Goal: Information Seeking & Learning: Learn about a topic

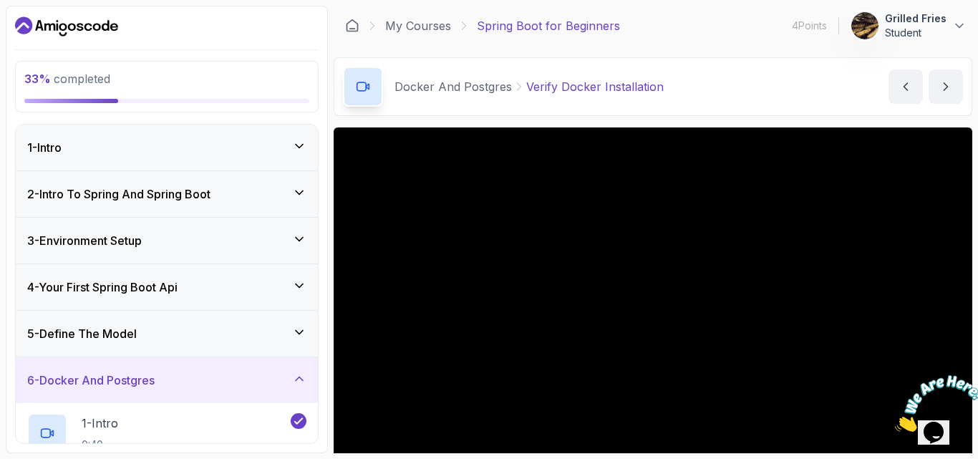
scroll to position [119, 0]
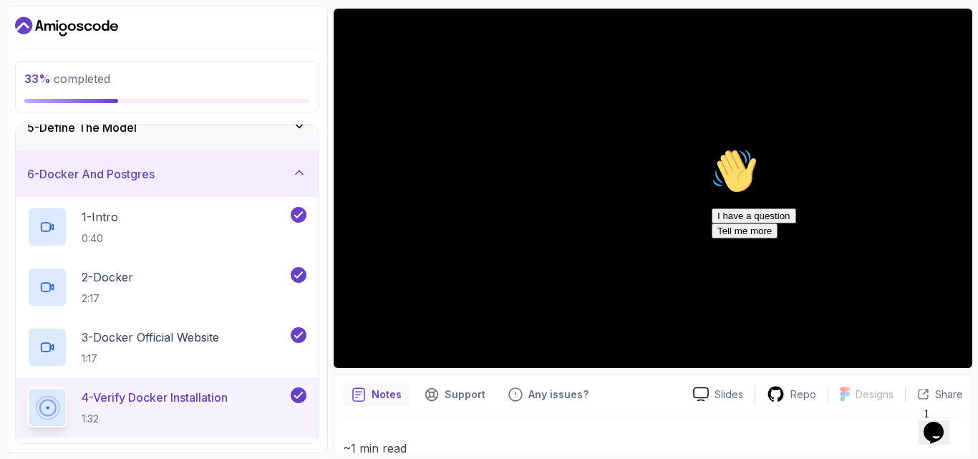
click at [712, 148] on icon "Chat attention grabber" at bounding box center [712, 148] width 0 height 0
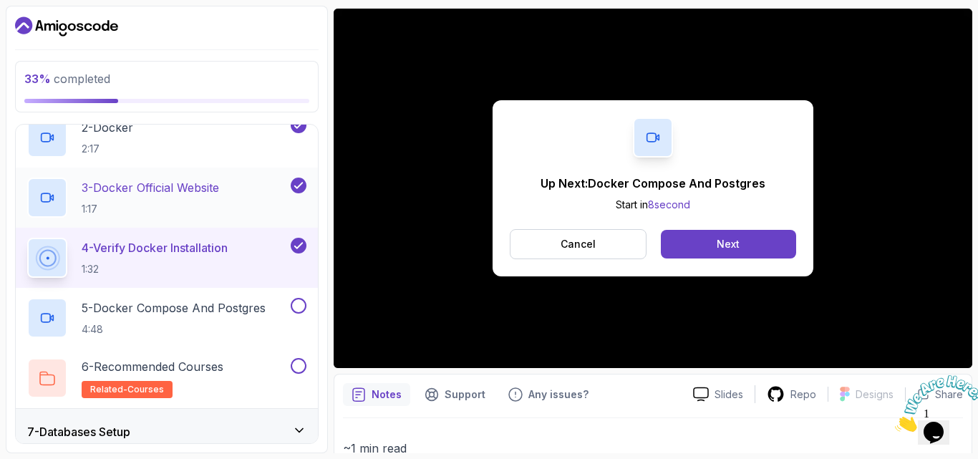
scroll to position [385, 0]
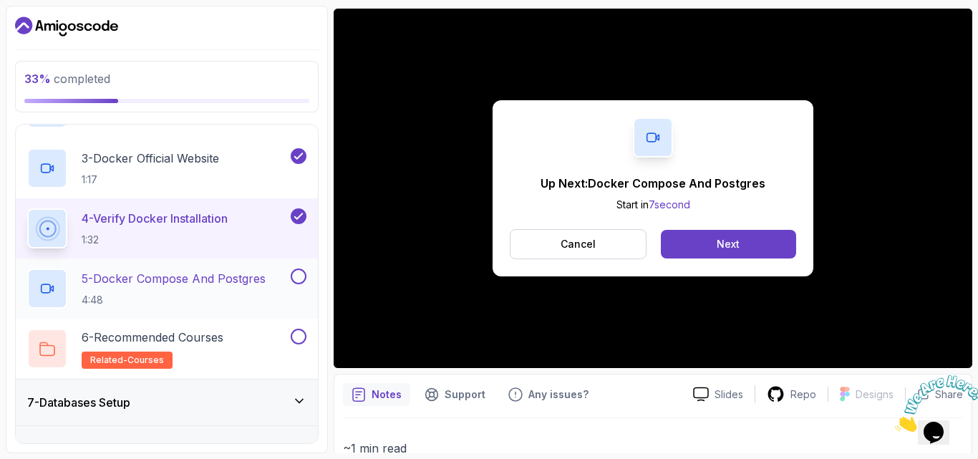
click at [204, 282] on p "5 - Docker Compose And Postgres" at bounding box center [174, 278] width 184 height 17
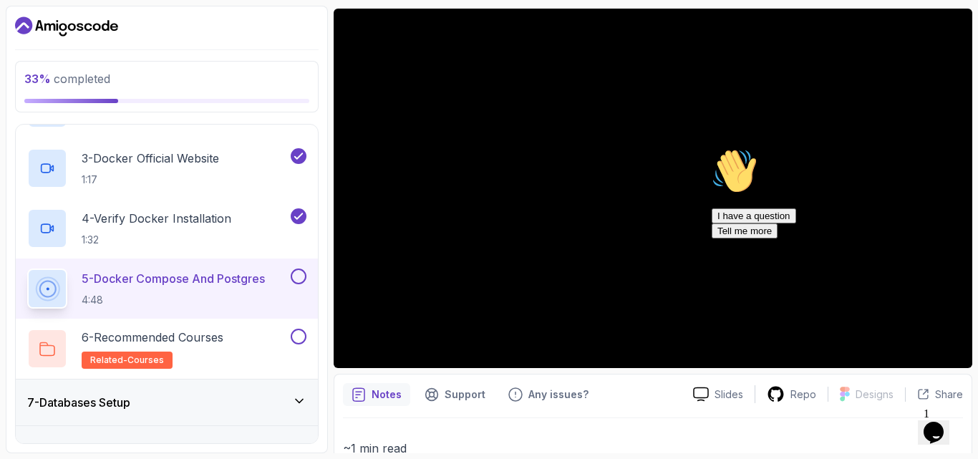
click at [712, 148] on icon "Chat attention grabber" at bounding box center [712, 148] width 0 height 0
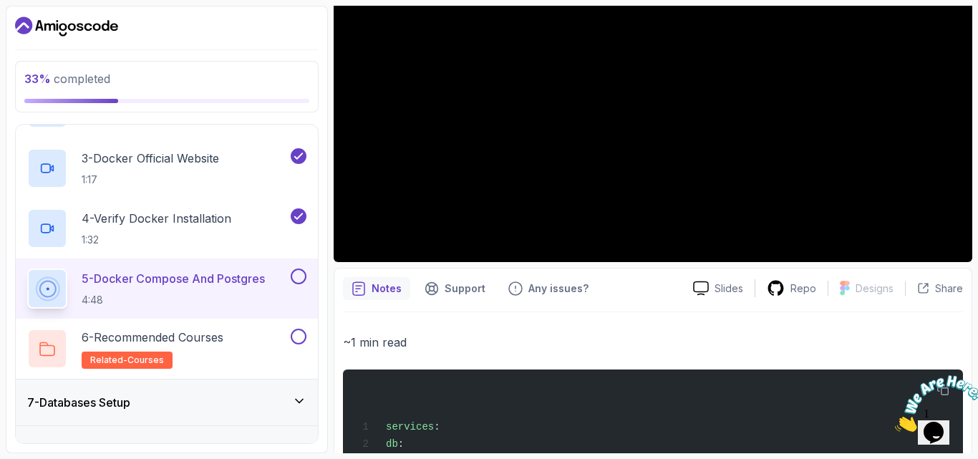
scroll to position [243, 0]
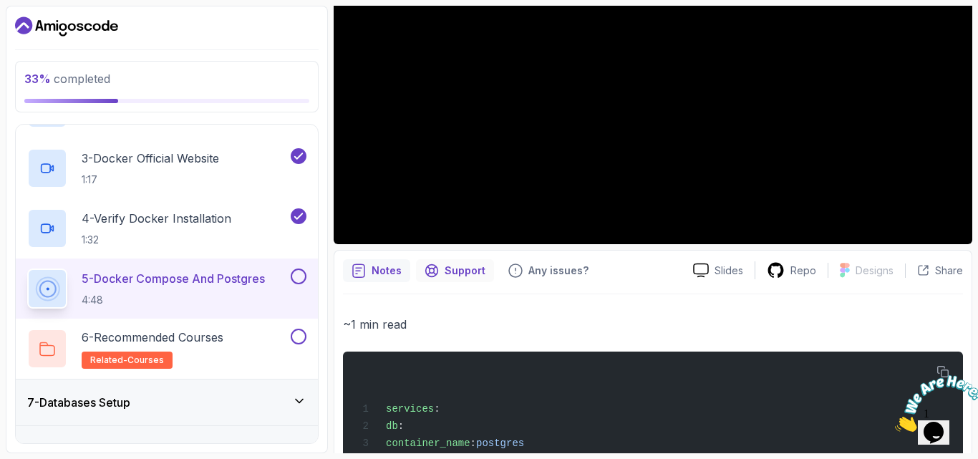
click at [445, 271] on p "Support" at bounding box center [465, 271] width 41 height 14
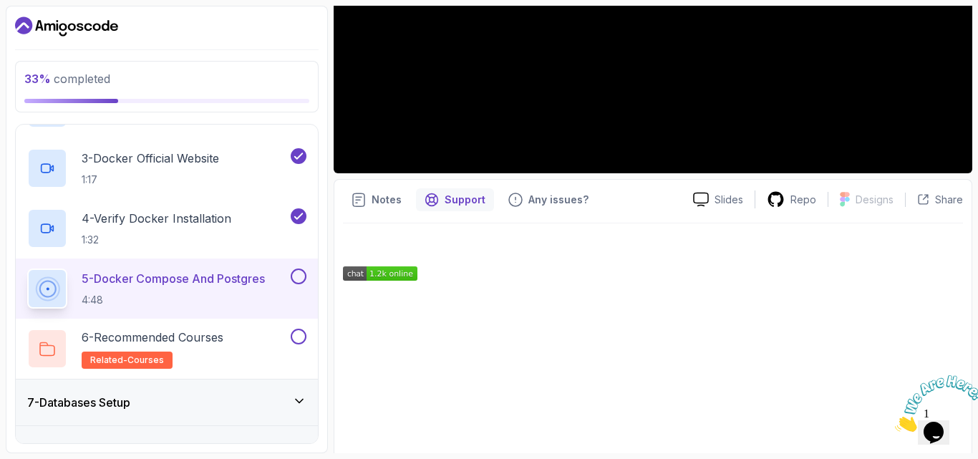
scroll to position [313, 0]
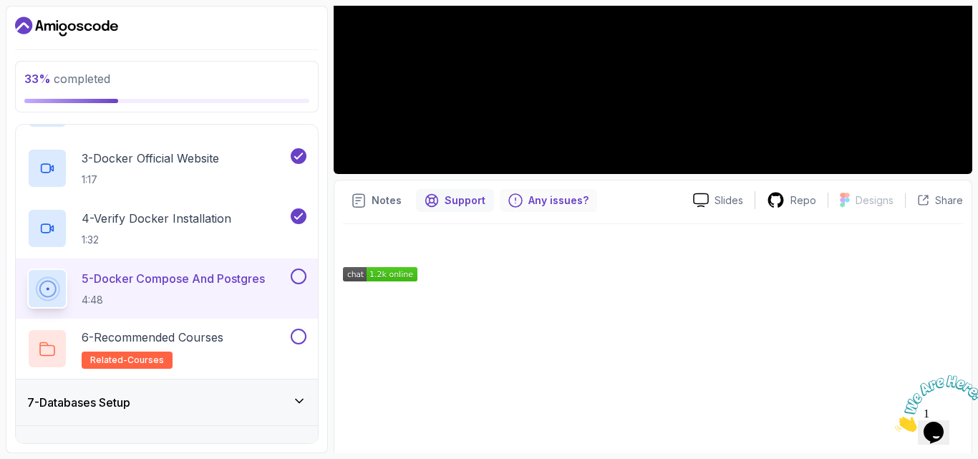
click at [528, 204] on p "Any issues?" at bounding box center [558, 200] width 60 height 14
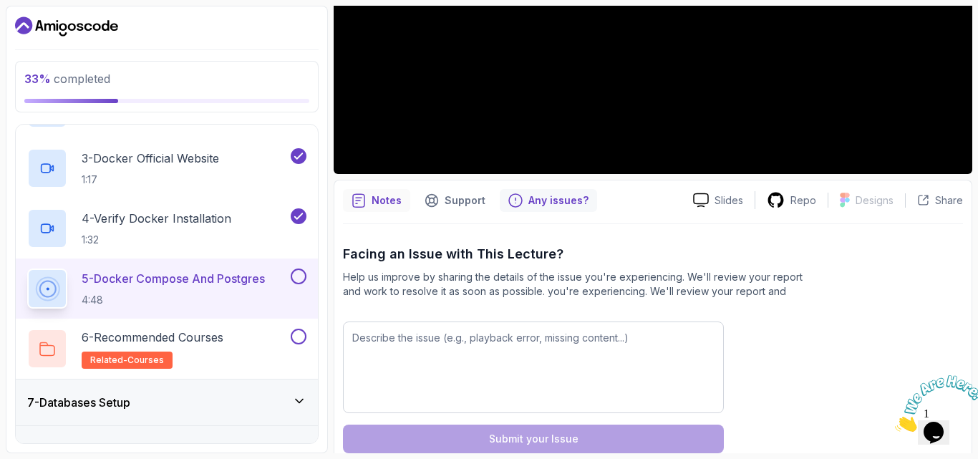
click at [371, 189] on div "Notes" at bounding box center [376, 200] width 67 height 23
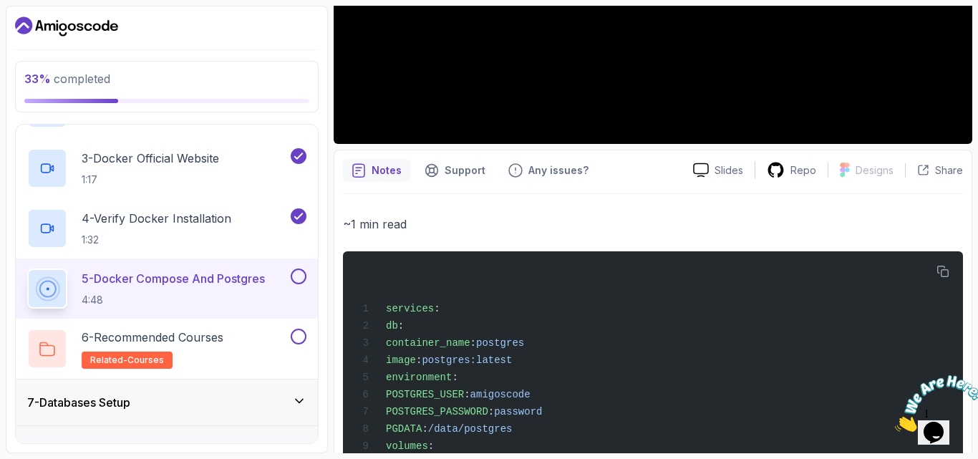
scroll to position [338, 0]
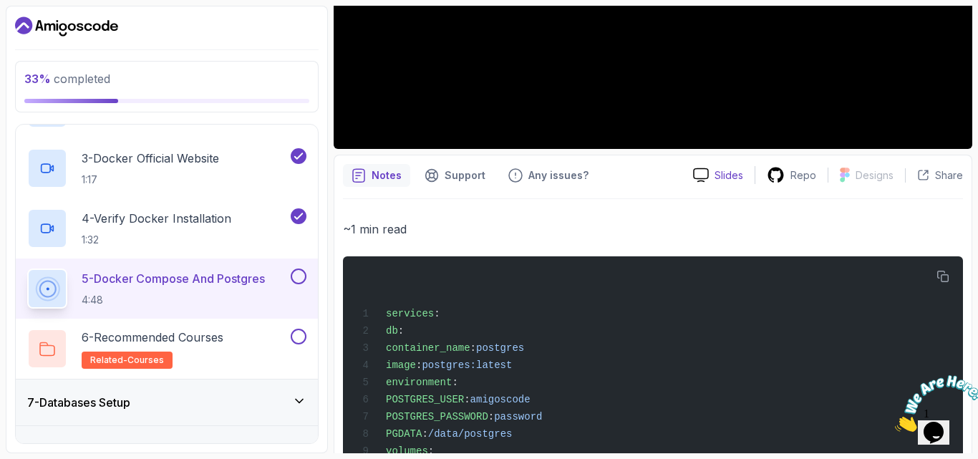
click at [717, 175] on p "Slides" at bounding box center [729, 175] width 29 height 14
click at [536, 177] on p "Any issues?" at bounding box center [558, 175] width 60 height 14
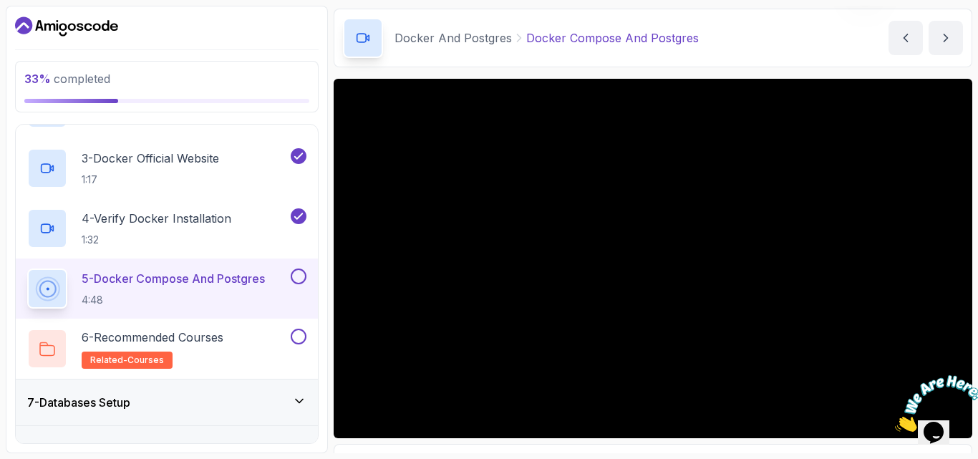
scroll to position [59, 0]
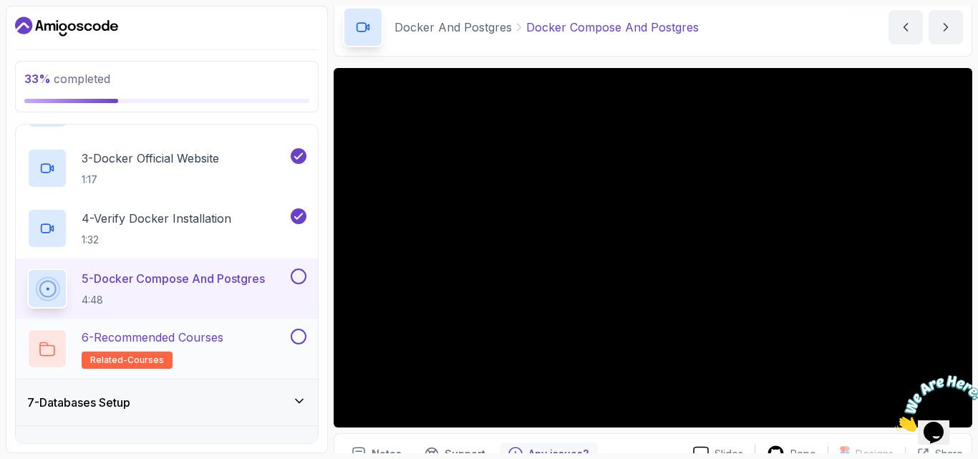
click at [253, 339] on div "6 - Recommended Courses related-courses" at bounding box center [157, 349] width 261 height 40
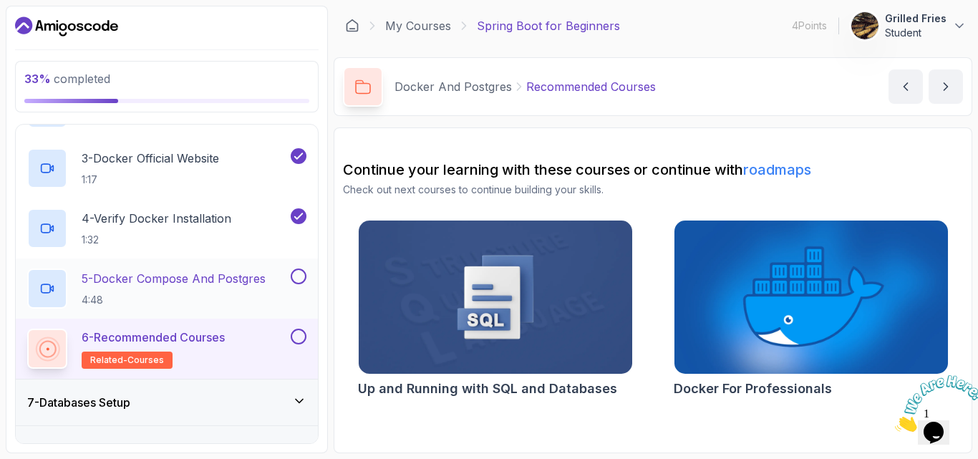
click at [241, 306] on p "4:48" at bounding box center [174, 300] width 184 height 14
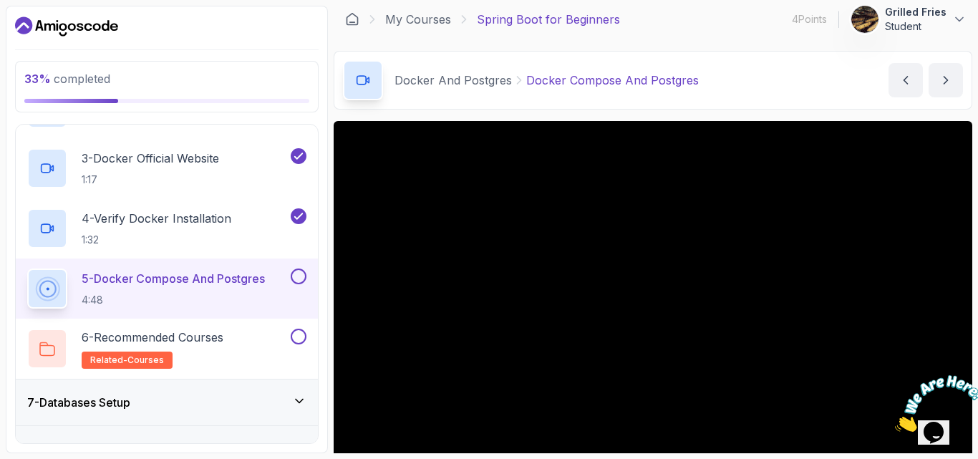
scroll to position [32, 0]
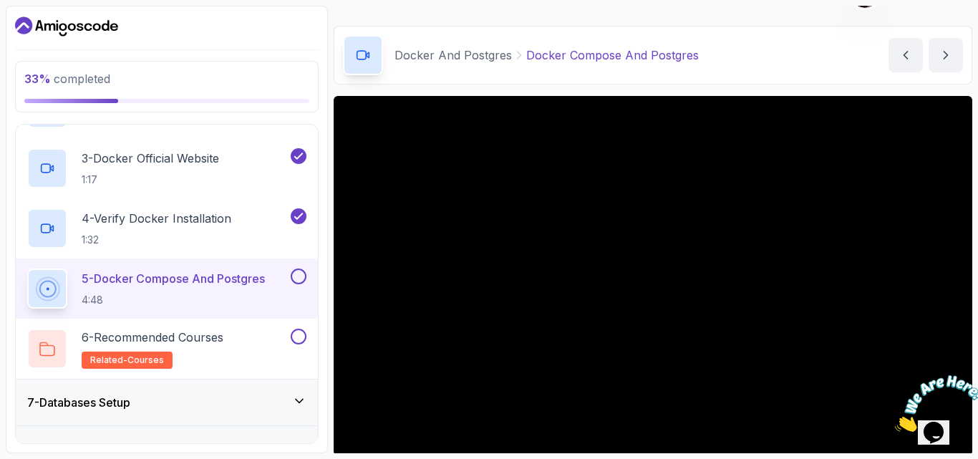
click at [895, 422] on icon "Close" at bounding box center [895, 428] width 0 height 12
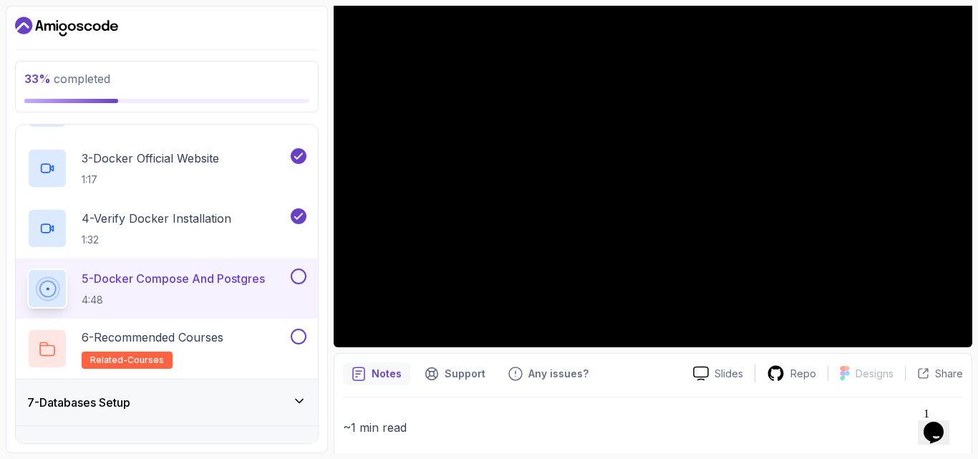
scroll to position [143, 0]
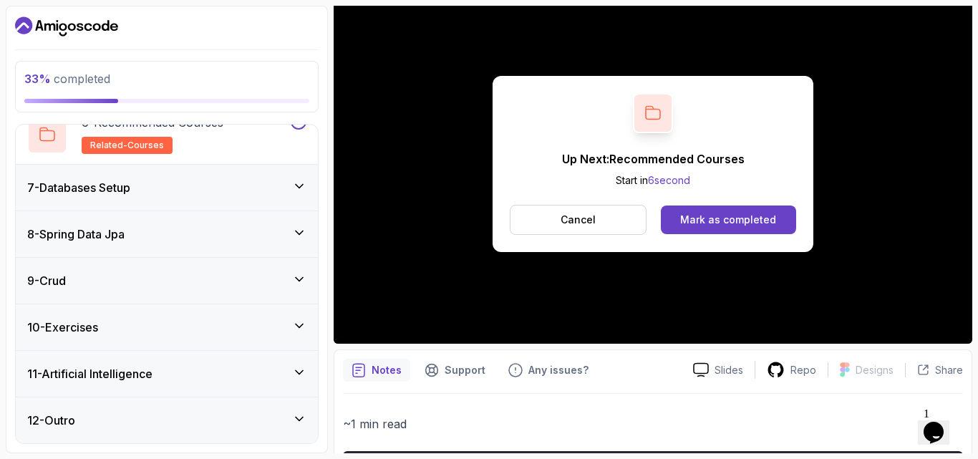
click at [178, 190] on div "7 - Databases Setup" at bounding box center [166, 187] width 279 height 17
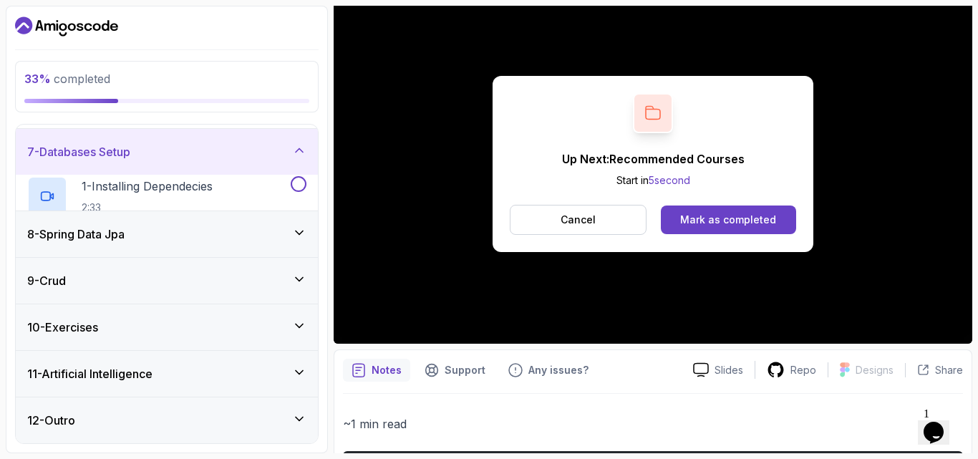
scroll to position [240, 0]
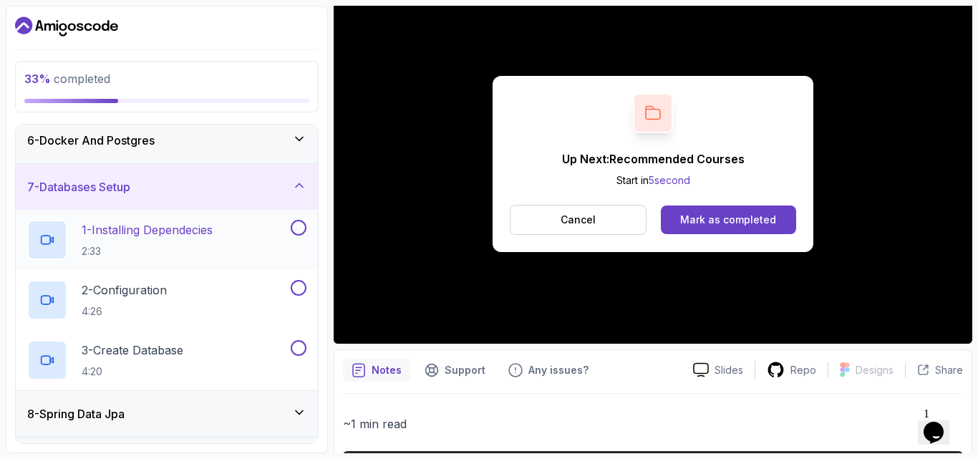
click at [164, 233] on p "1 - Installing Dependecies" at bounding box center [147, 229] width 131 height 17
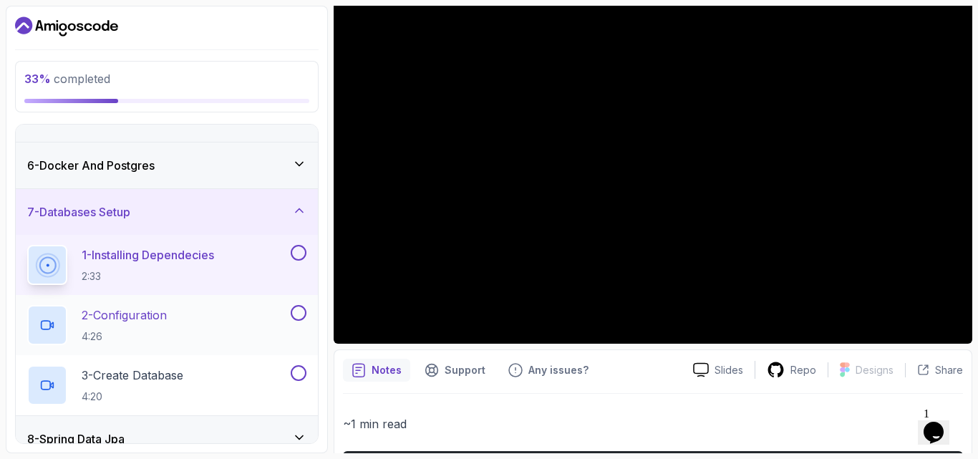
scroll to position [212, 0]
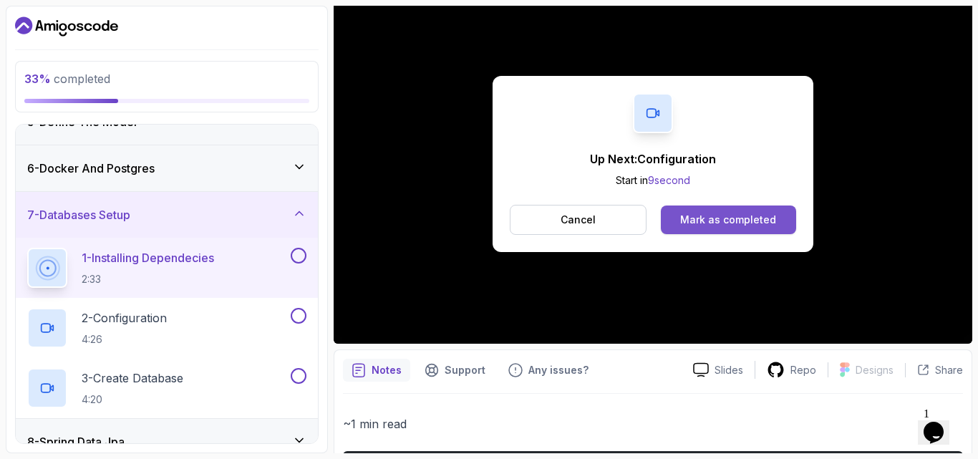
click at [701, 211] on button "Mark as completed" at bounding box center [728, 220] width 135 height 29
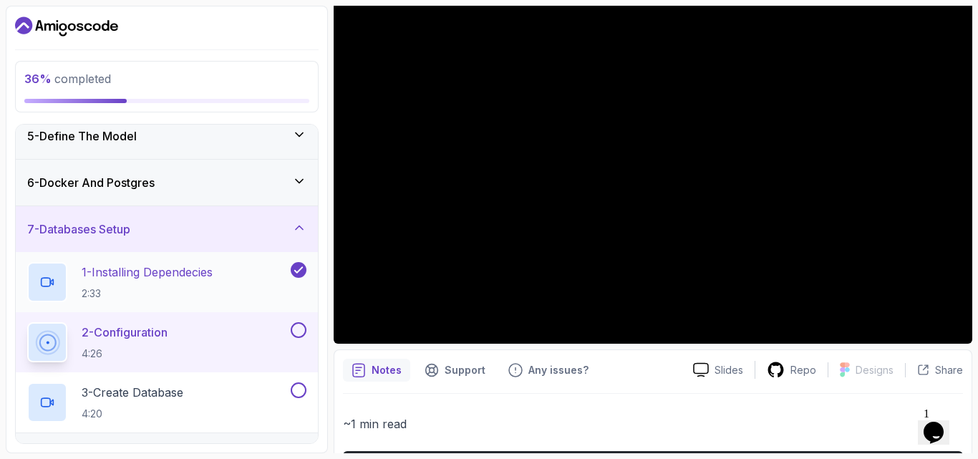
scroll to position [199, 0]
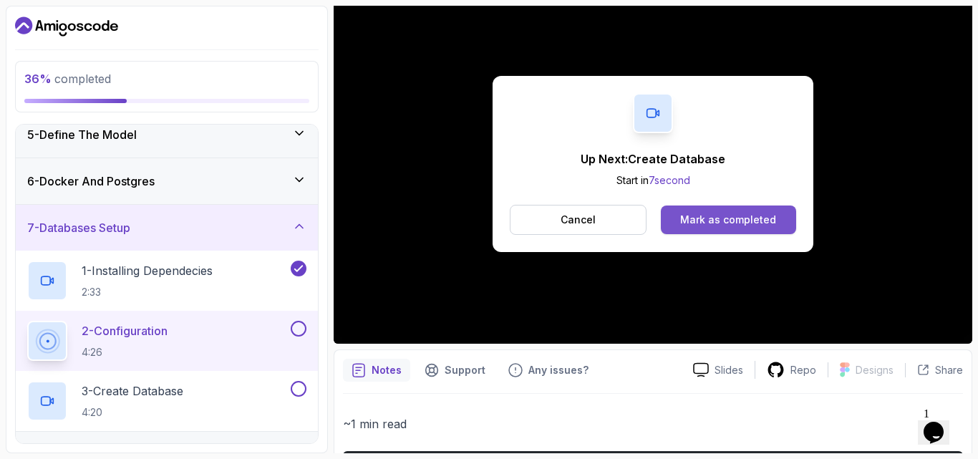
click at [683, 213] on div "Mark as completed" at bounding box center [728, 220] width 96 height 14
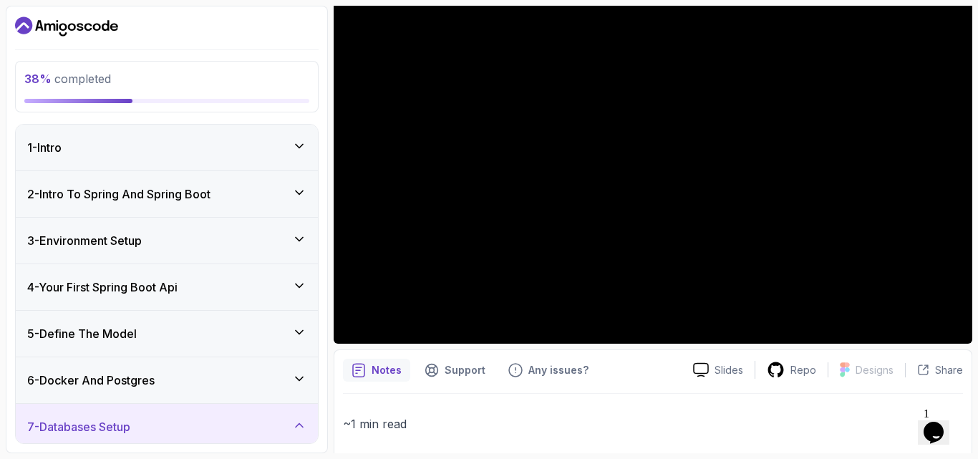
click at [176, 276] on div "4 - Your First Spring Boot Api" at bounding box center [167, 287] width 302 height 46
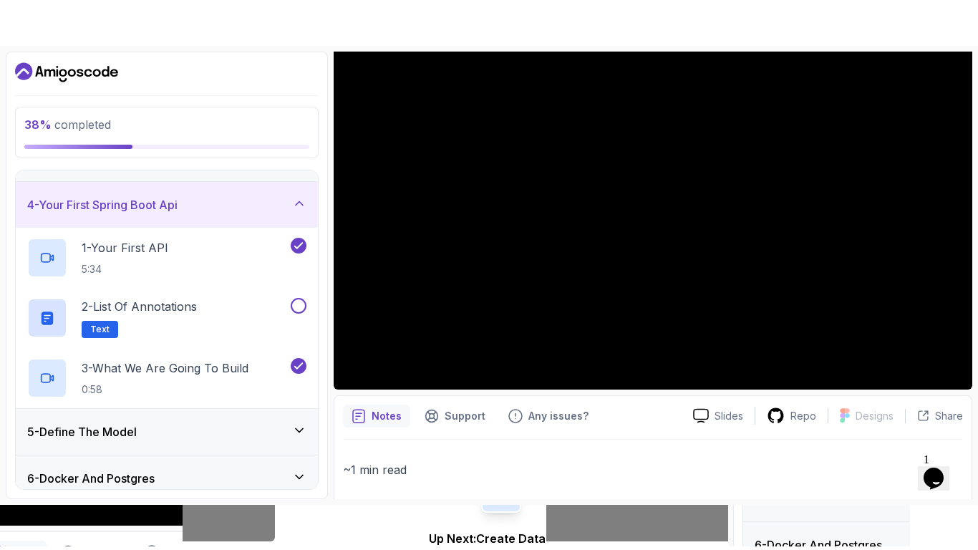
scroll to position [131, 0]
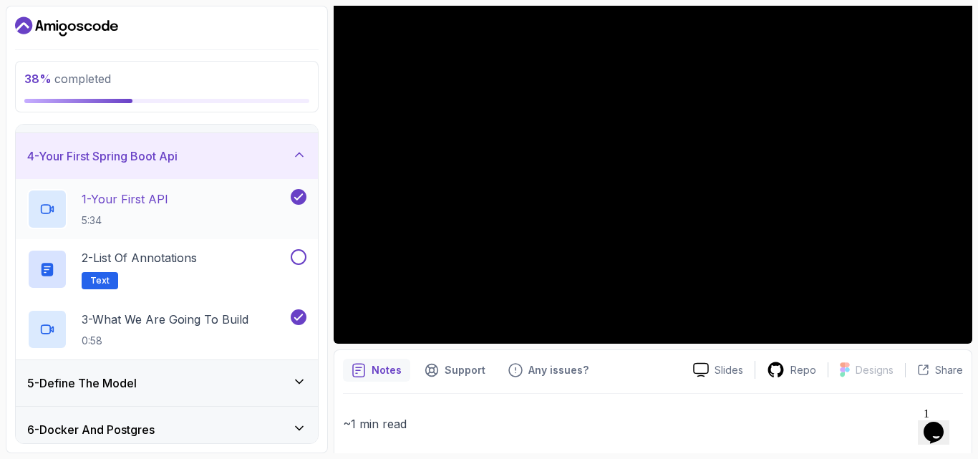
click at [227, 217] on div "1 - Your First API 5:34" at bounding box center [157, 209] width 261 height 40
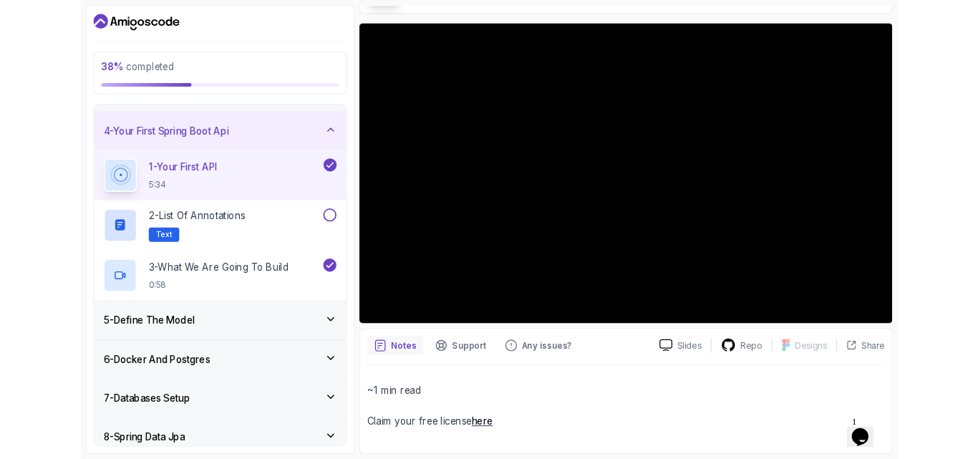
scroll to position [143, 0]
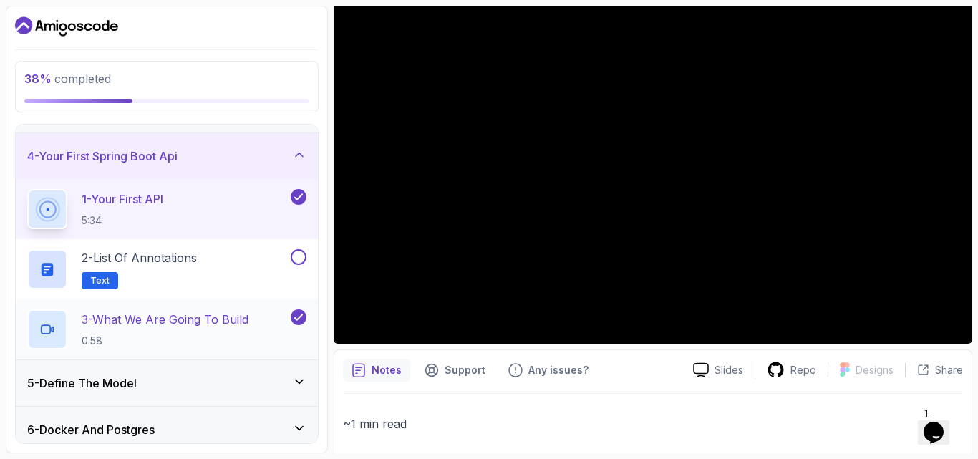
click at [225, 314] on p "3 - What We Are Going To Build" at bounding box center [165, 319] width 167 height 17
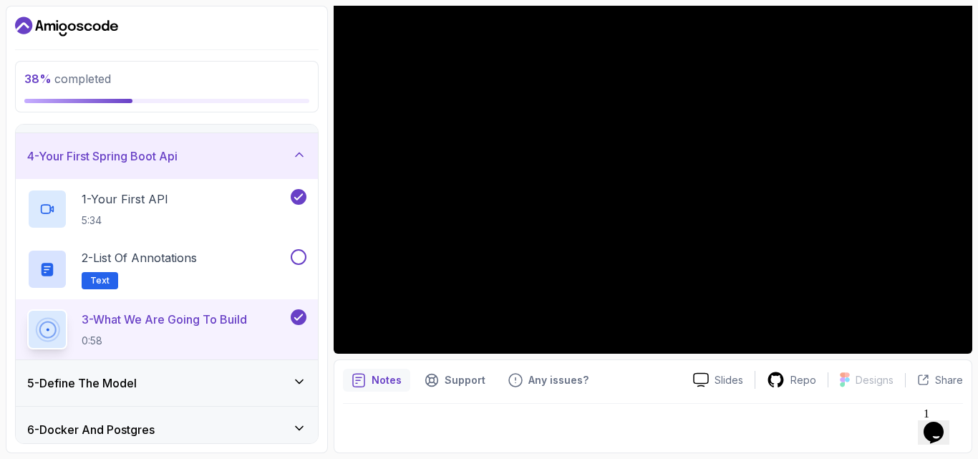
scroll to position [420, 0]
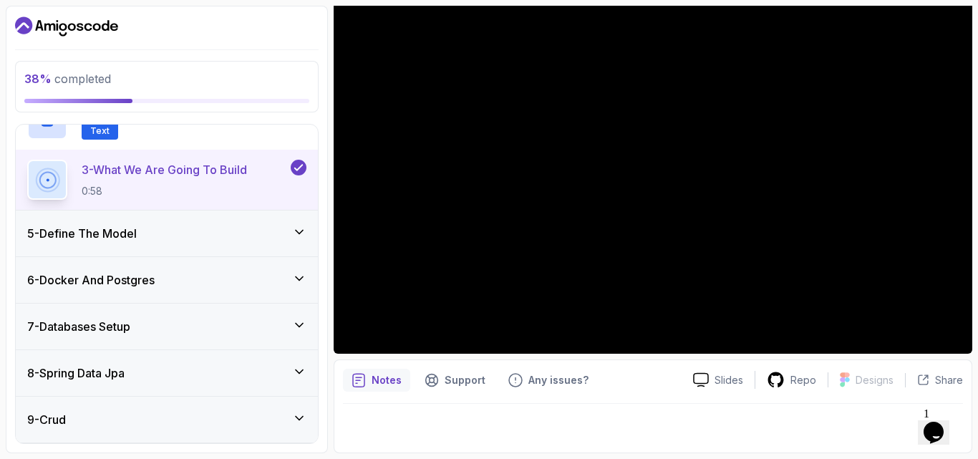
click at [191, 226] on div "5 - Define The Model" at bounding box center [166, 233] width 279 height 17
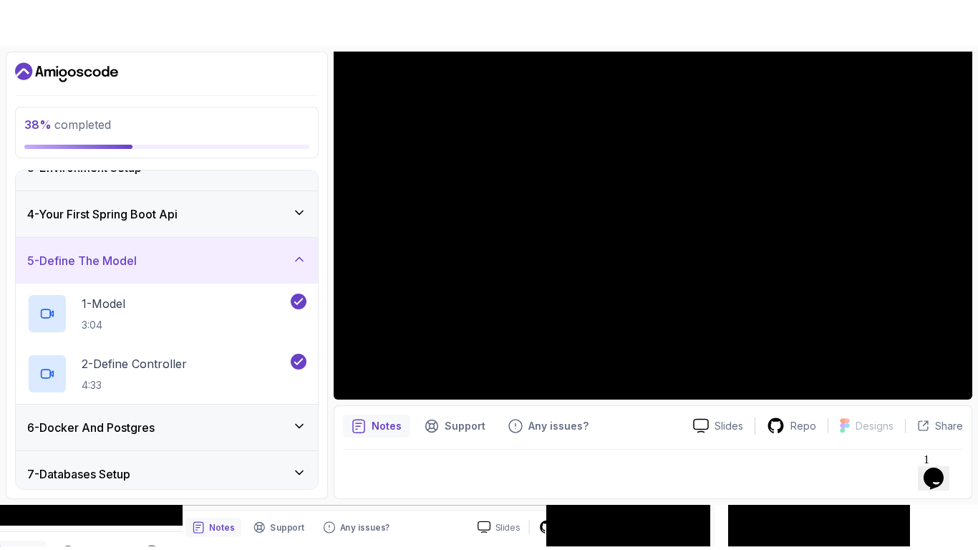
scroll to position [117, 0]
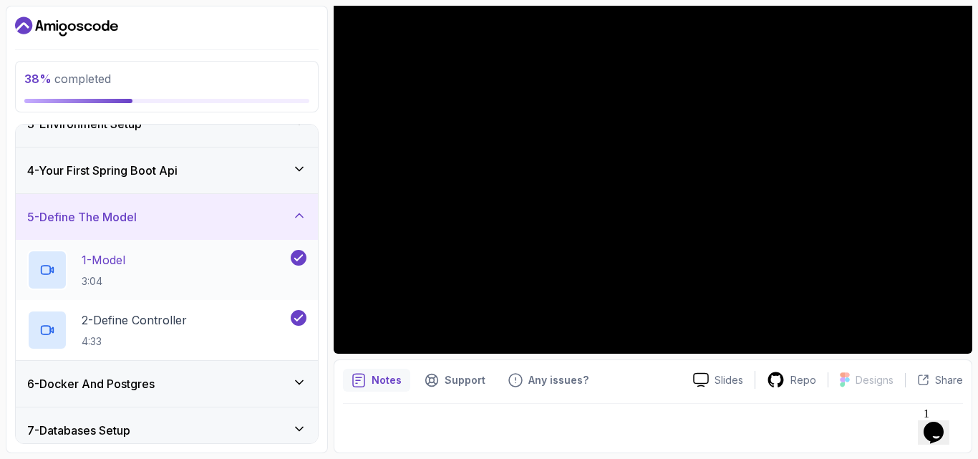
click at [198, 274] on div "1 - Model 3:04" at bounding box center [157, 270] width 261 height 40
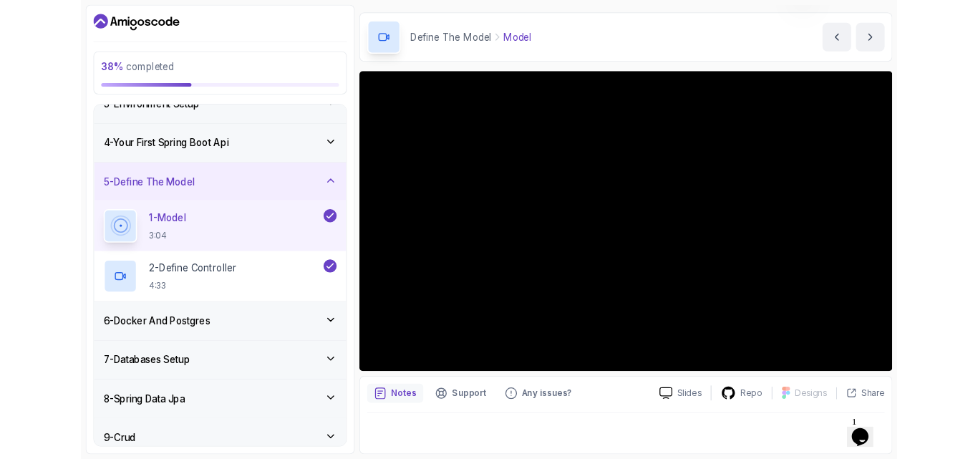
scroll to position [133, 0]
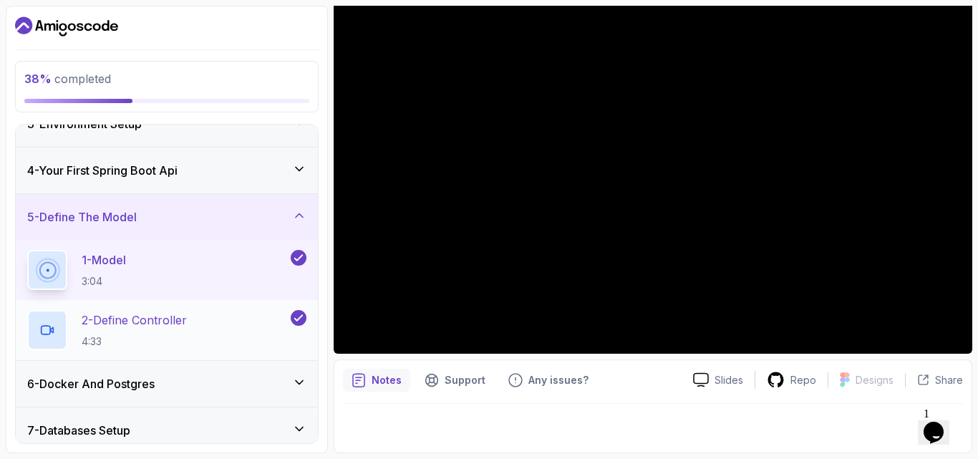
click at [187, 327] on p "2 - Define Controller" at bounding box center [134, 320] width 105 height 17
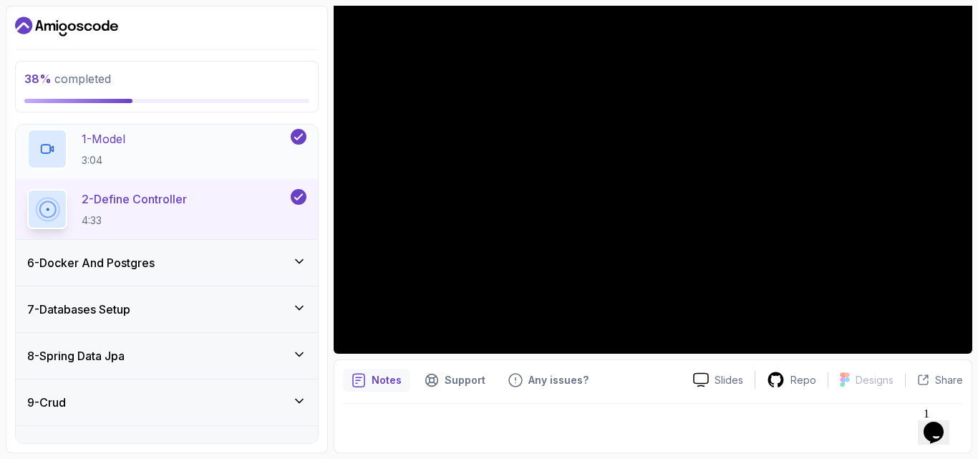
scroll to position [243, 0]
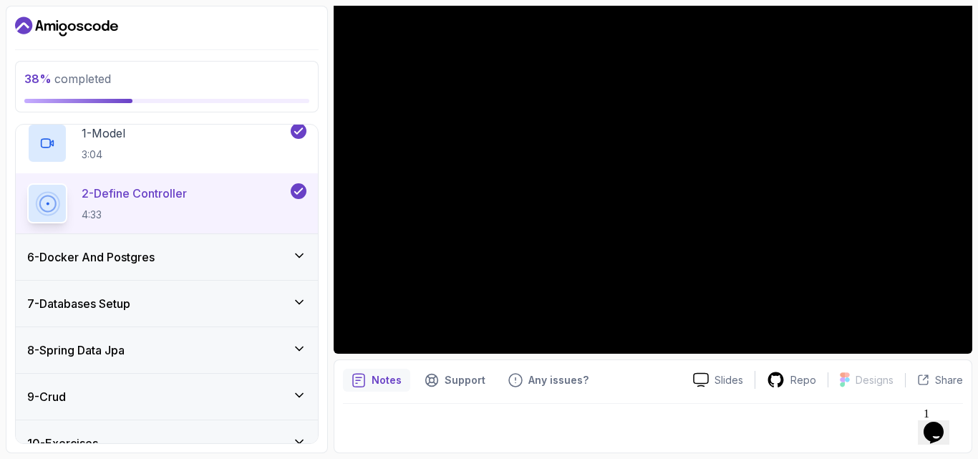
click at [180, 266] on div "6 - Docker And Postgres" at bounding box center [166, 256] width 279 height 17
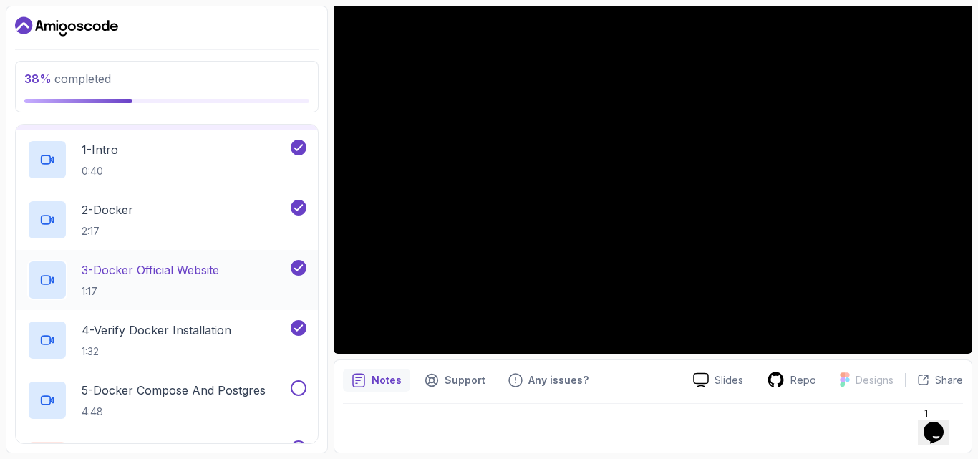
scroll to position [276, 0]
click at [208, 276] on p "3 - Docker Official Website" at bounding box center [150, 267] width 137 height 17
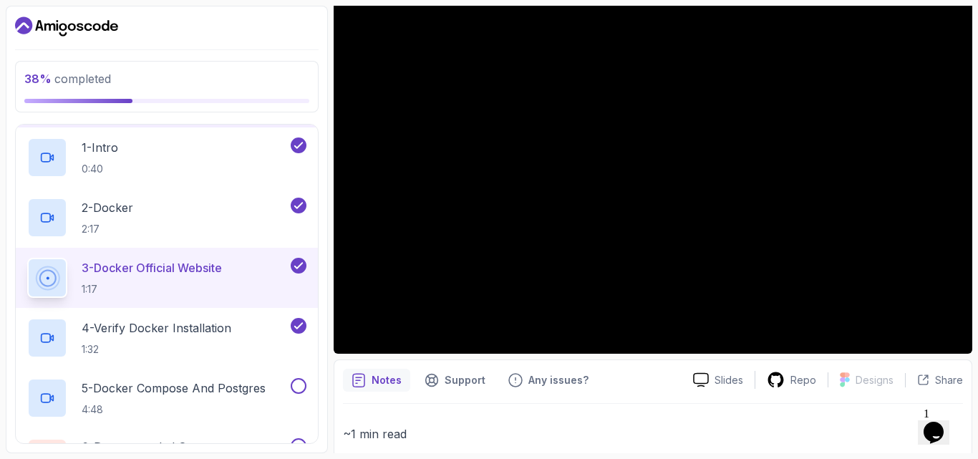
scroll to position [143, 0]
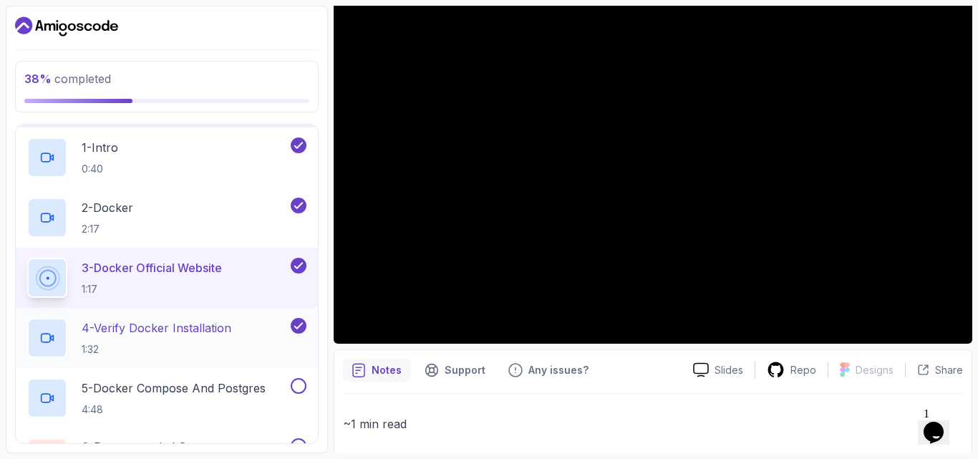
click at [194, 332] on p "4 - Verify Docker Installation" at bounding box center [157, 327] width 150 height 17
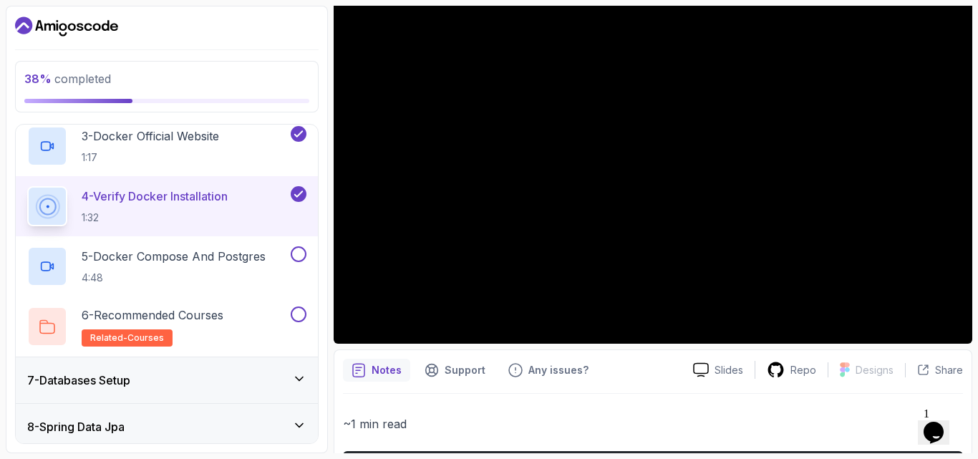
scroll to position [411, 0]
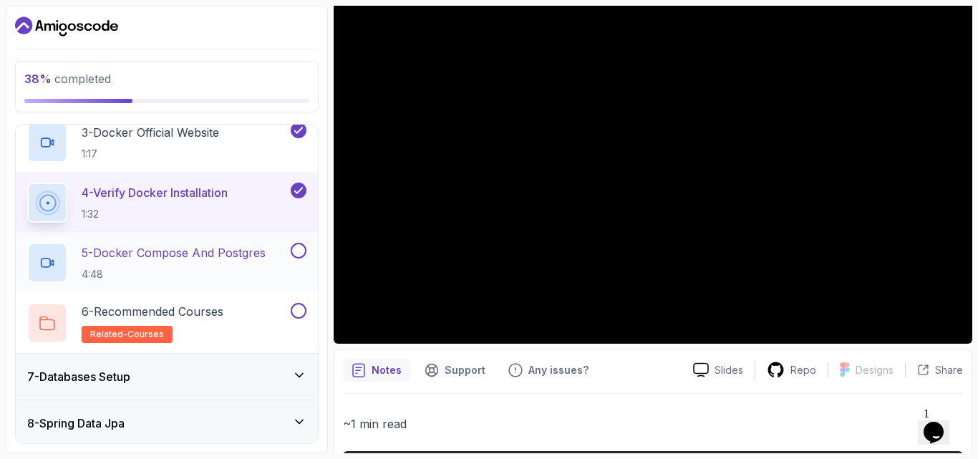
click at [243, 256] on p "5 - Docker Compose And Postgres" at bounding box center [174, 252] width 184 height 17
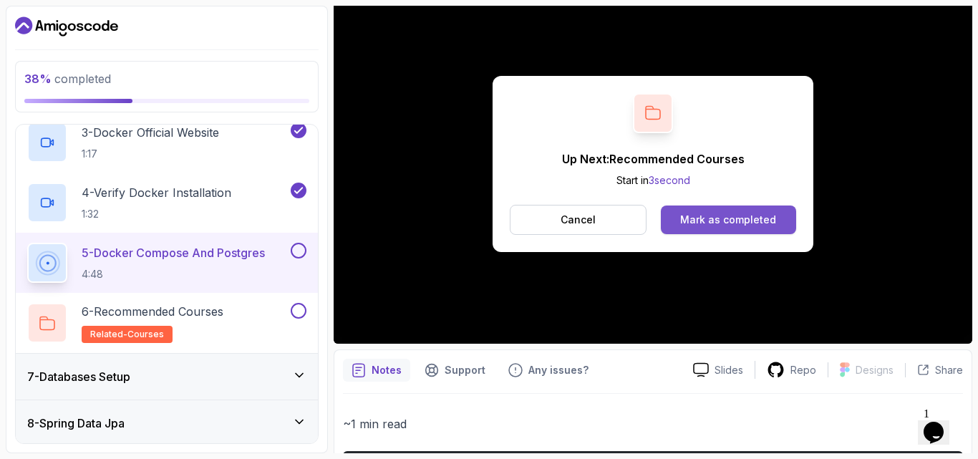
click at [713, 218] on div "Mark as completed" at bounding box center [728, 220] width 96 height 14
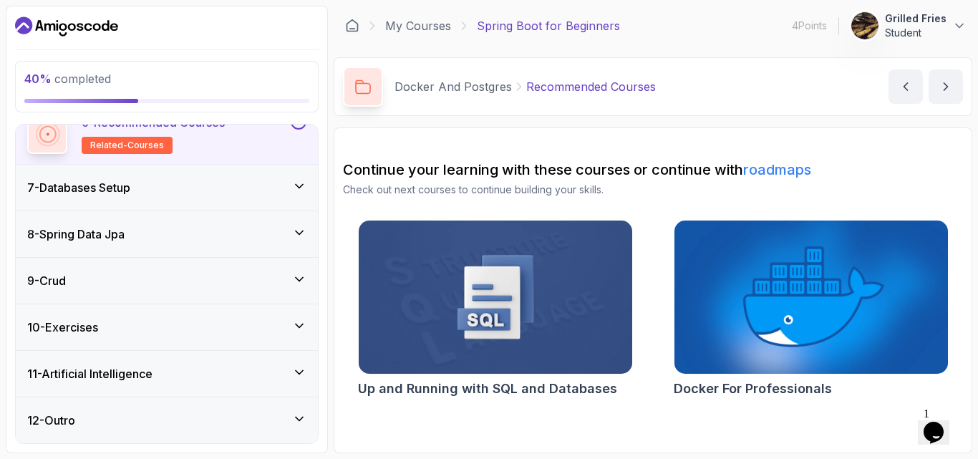
click at [163, 185] on div "7 - Databases Setup" at bounding box center [166, 187] width 279 height 17
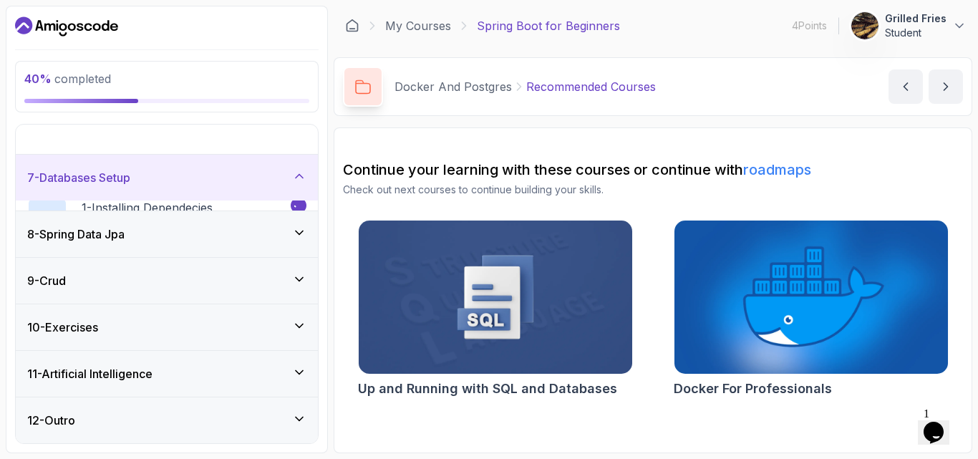
scroll to position [240, 0]
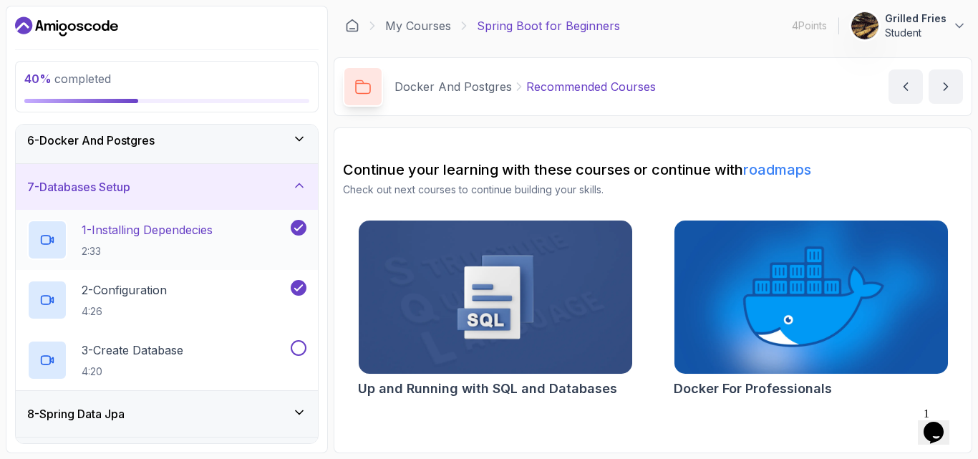
click at [163, 241] on h2 "1 - Installing Dependecies 2:33" at bounding box center [147, 239] width 131 height 37
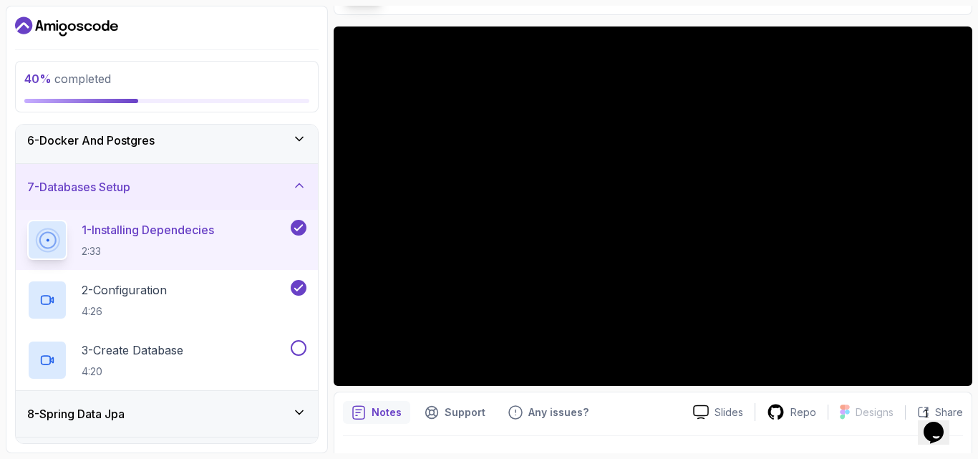
scroll to position [112, 0]
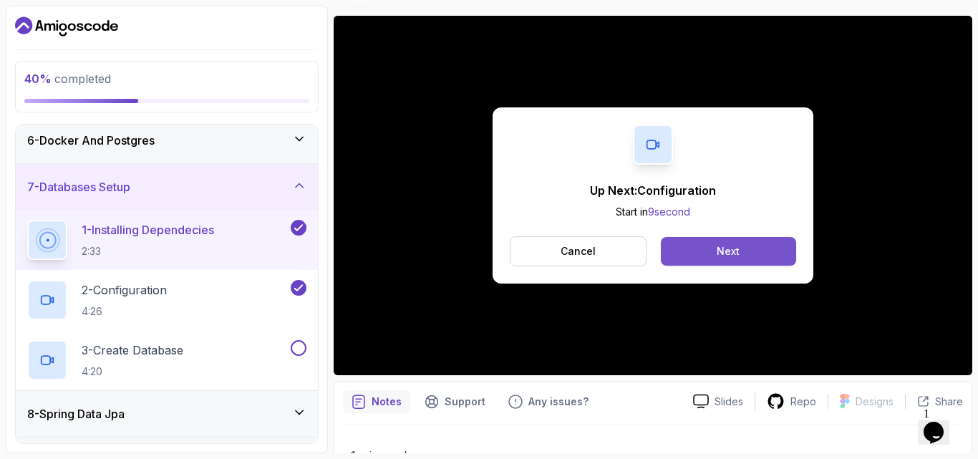
click at [731, 255] on div "Next" at bounding box center [728, 251] width 23 height 14
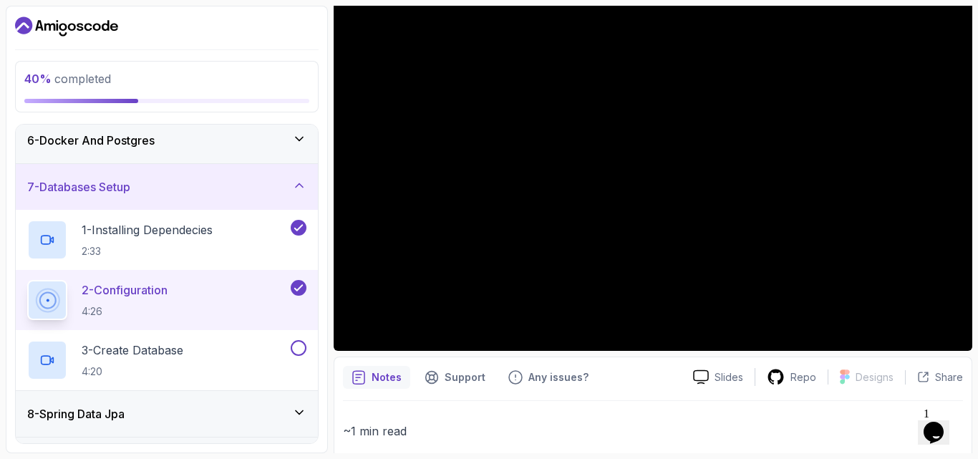
scroll to position [135, 0]
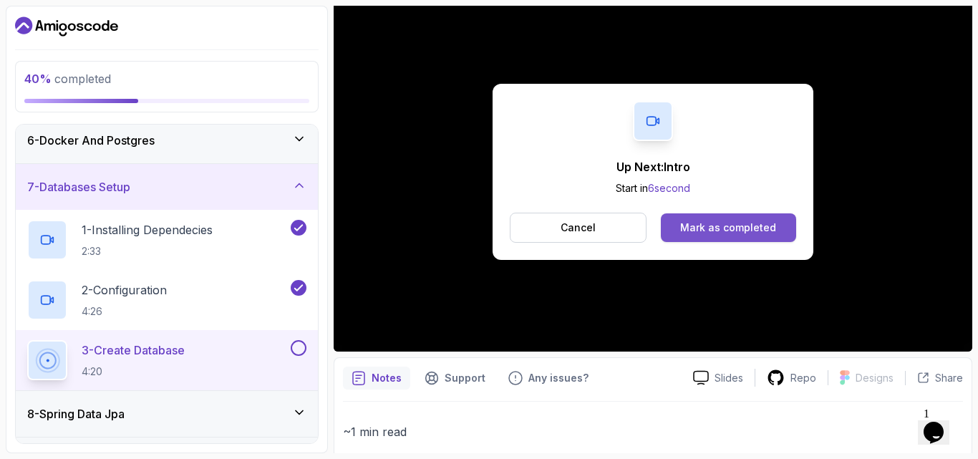
click at [715, 224] on div "Mark as completed" at bounding box center [728, 228] width 96 height 14
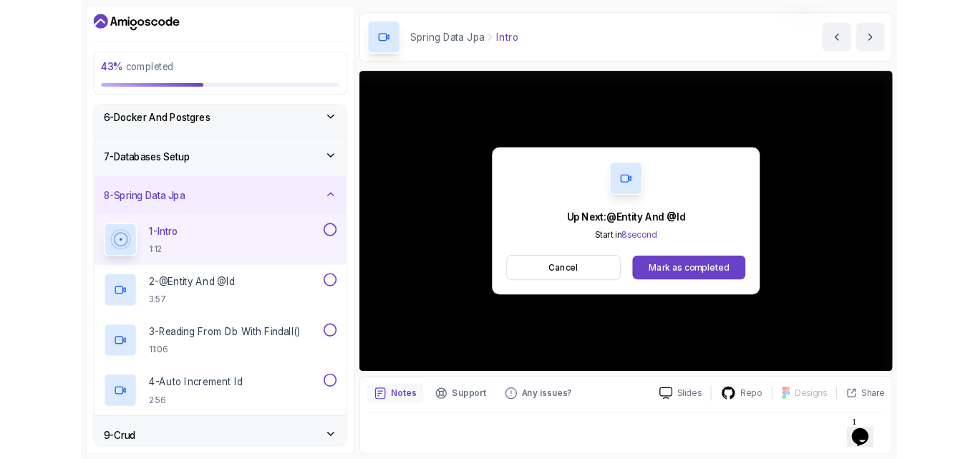
scroll to position [133, 0]
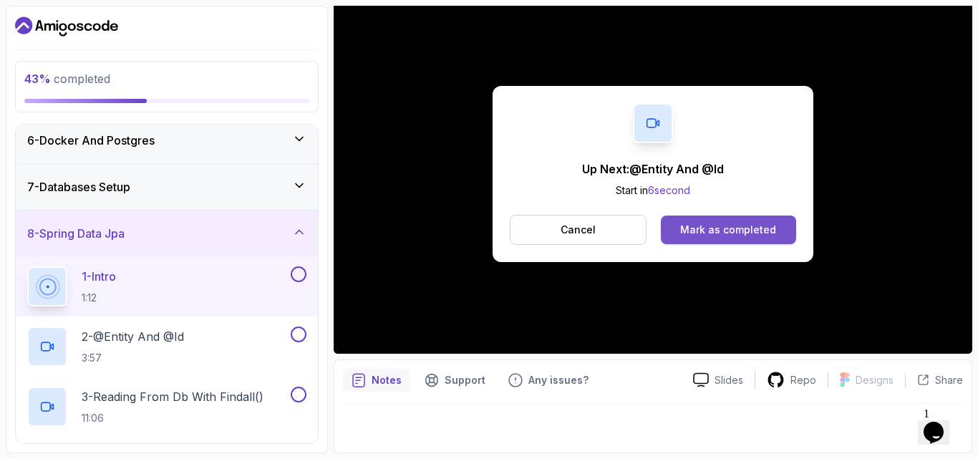
click at [731, 229] on div "Mark as completed" at bounding box center [728, 230] width 96 height 14
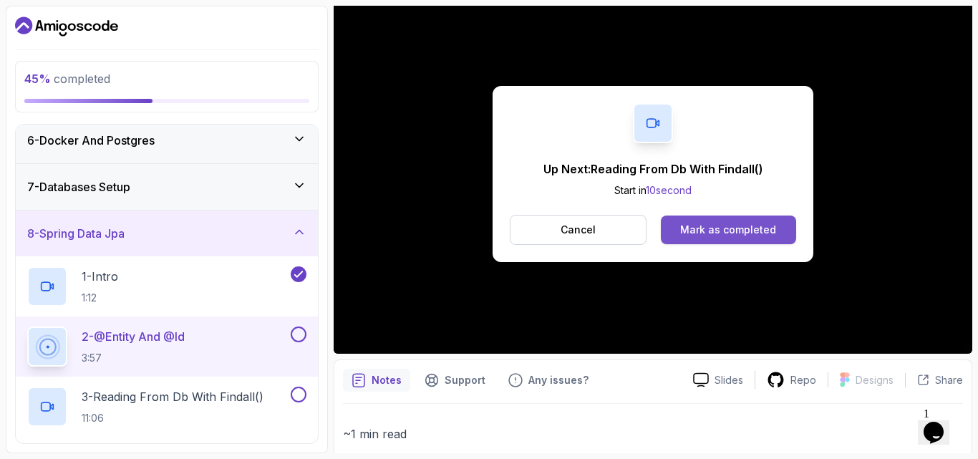
click at [720, 232] on div "Mark as completed" at bounding box center [728, 230] width 96 height 14
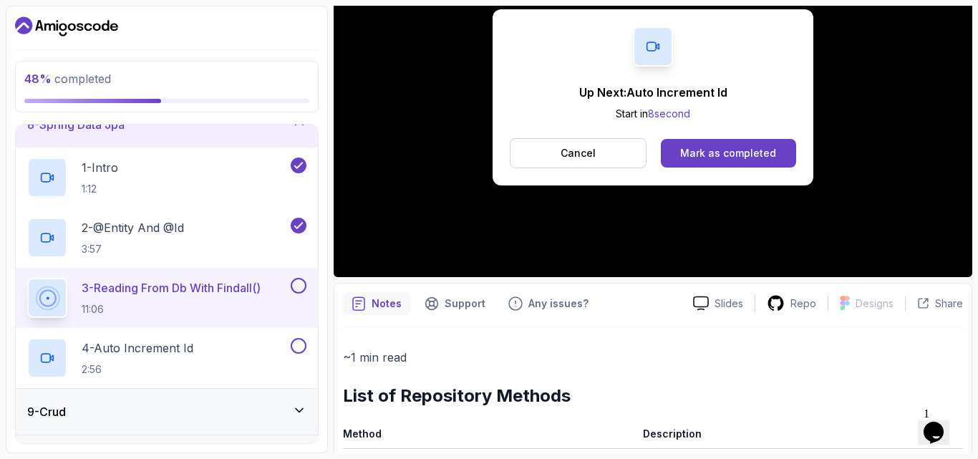
scroll to position [177, 0]
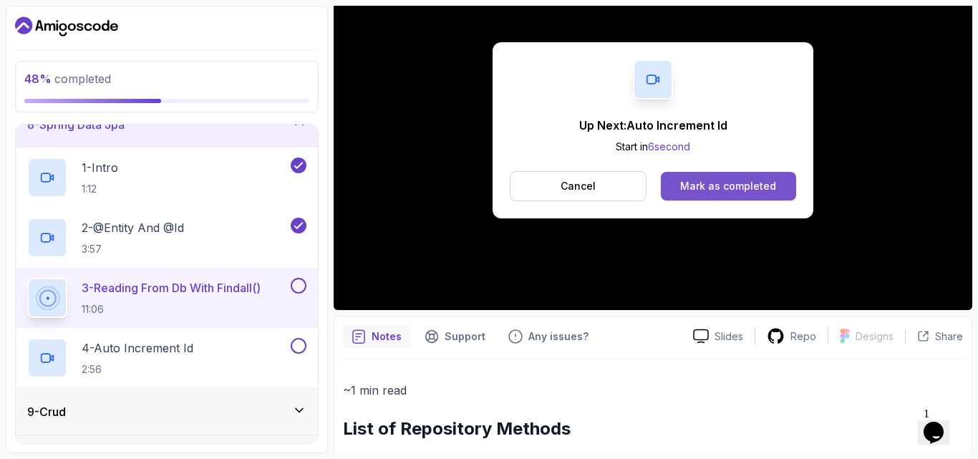
click at [720, 188] on div "Mark as completed" at bounding box center [728, 186] width 96 height 14
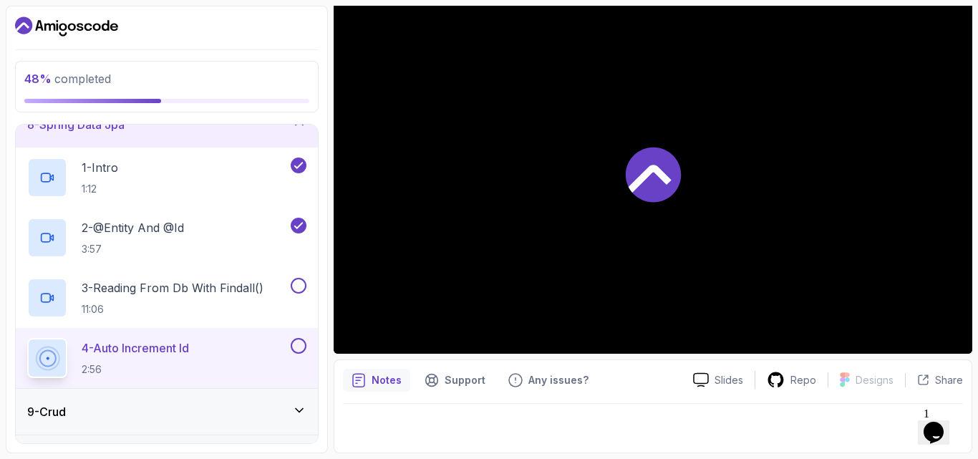
scroll to position [133, 0]
